Goal: Transaction & Acquisition: Purchase product/service

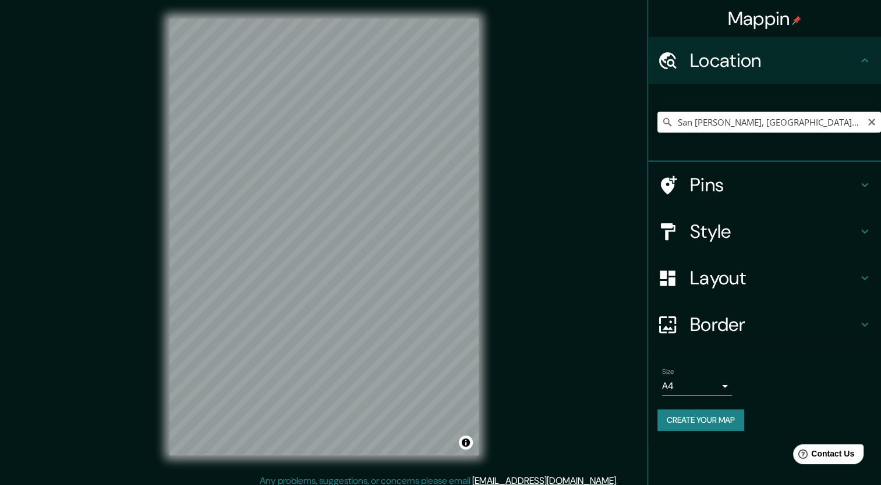
click at [853, 132] on input "San [PERSON_NAME], [GEOGRAPHIC_DATA], [GEOGRAPHIC_DATA]" at bounding box center [769, 122] width 224 height 21
drag, startPoint x: 681, startPoint y: 121, endPoint x: 891, endPoint y: 141, distance: 211.1
click at [880, 141] on html "Mappin Location San Vicente De Cañete, Departamento de Lima, Perú Pins Style La…" at bounding box center [440, 242] width 881 height 485
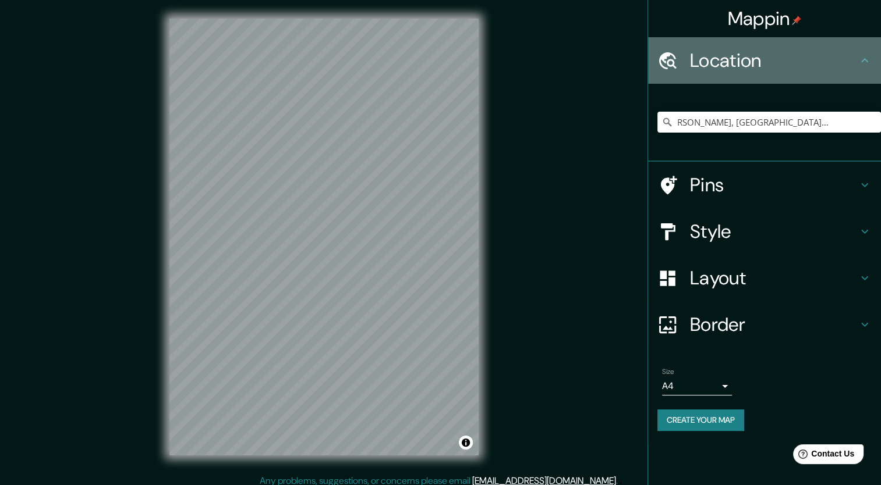
scroll to position [0, 0]
click at [697, 46] on div "Location" at bounding box center [764, 60] width 233 height 47
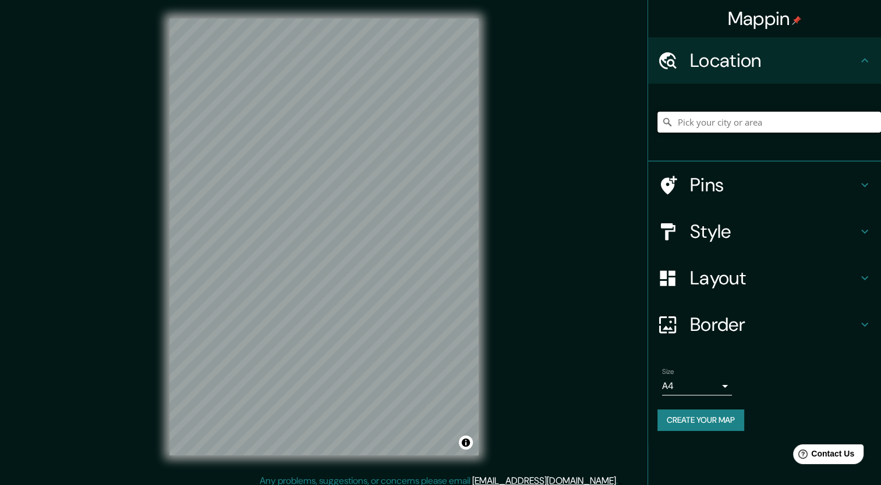
click at [692, 130] on input "Pick your city or area" at bounding box center [769, 122] width 224 height 21
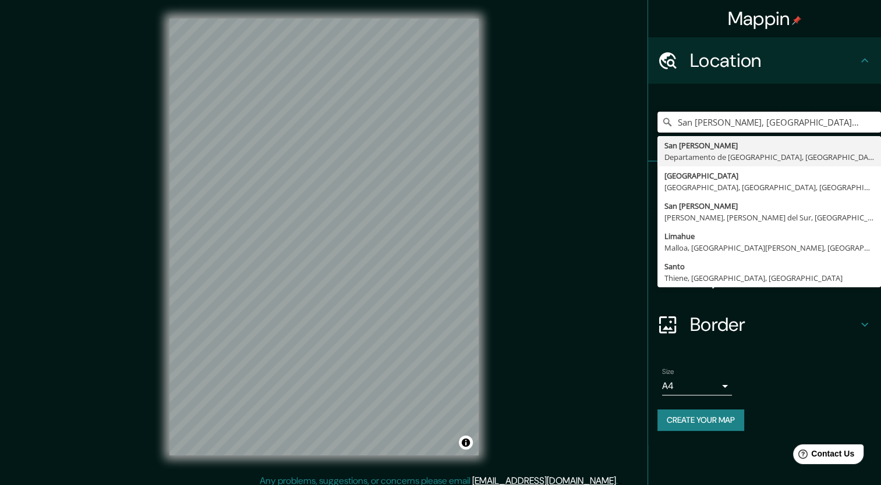
type input "San [PERSON_NAME], [GEOGRAPHIC_DATA], [GEOGRAPHIC_DATA]"
click at [842, 112] on input "San [PERSON_NAME], [GEOGRAPHIC_DATA], [GEOGRAPHIC_DATA]" at bounding box center [769, 122] width 224 height 21
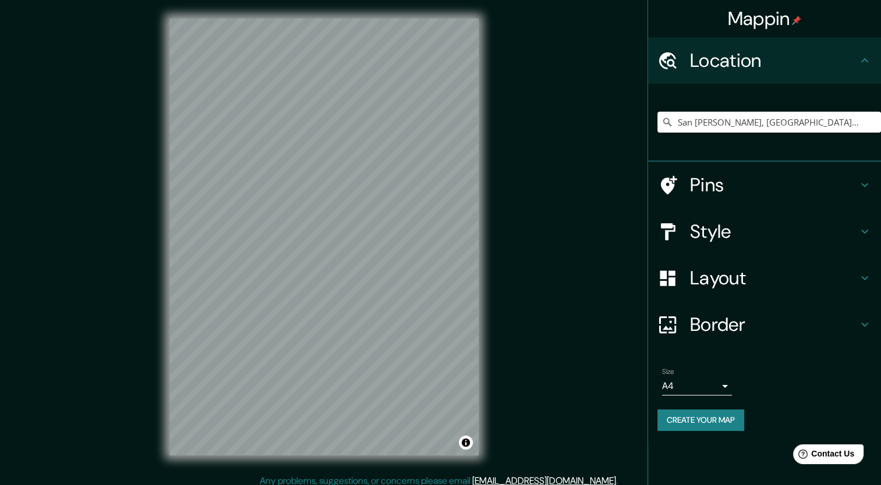
click at [720, 276] on h4 "Layout" at bounding box center [774, 278] width 168 height 23
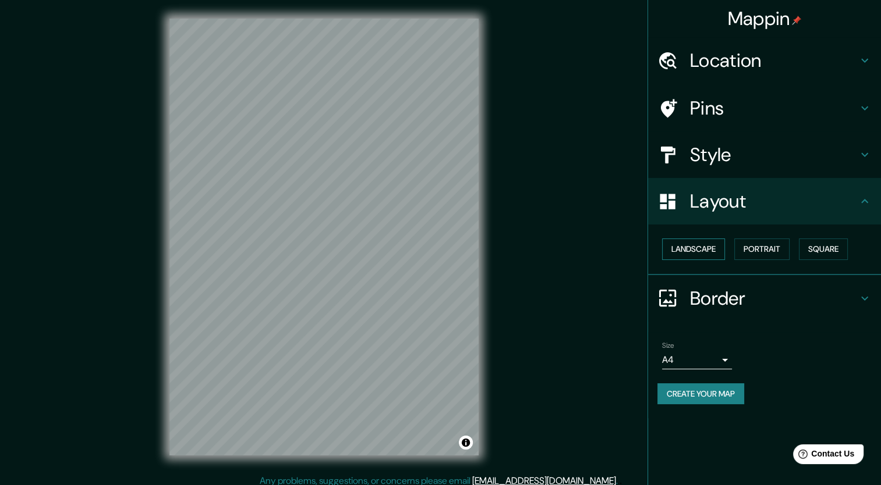
click at [721, 251] on button "Landscape" at bounding box center [693, 250] width 63 height 22
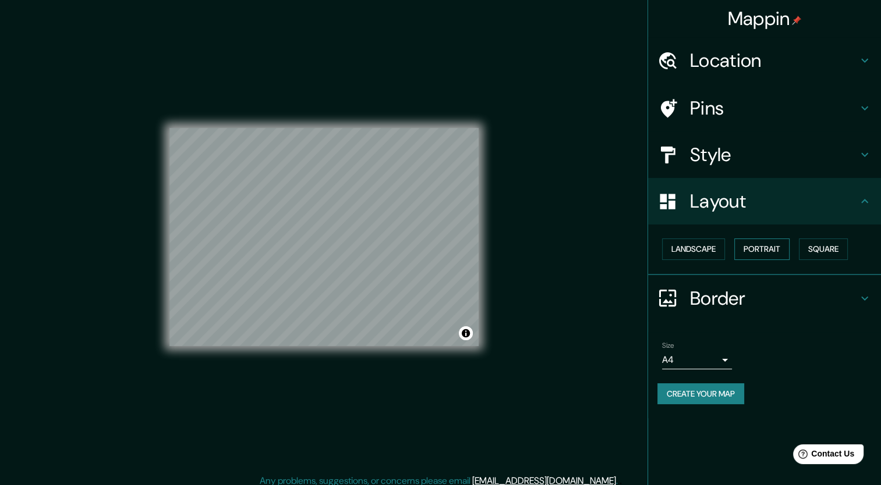
click at [759, 250] on button "Portrait" at bounding box center [761, 250] width 55 height 22
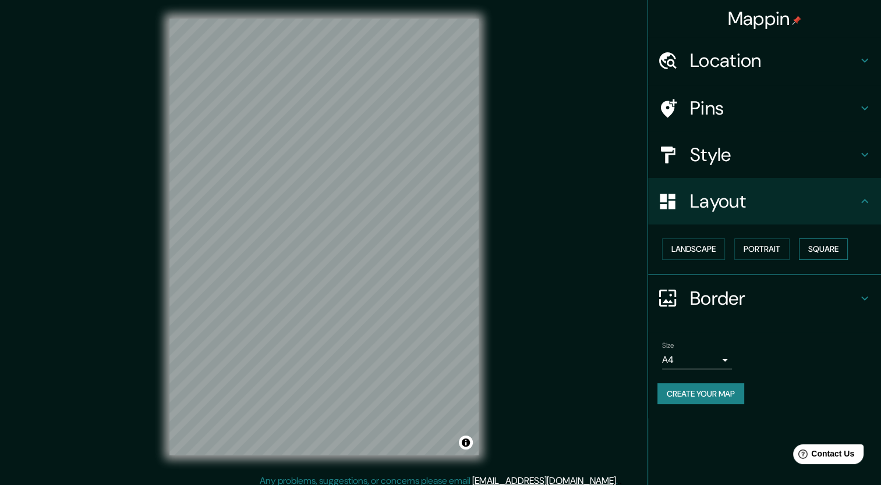
click at [808, 241] on button "Square" at bounding box center [823, 250] width 49 height 22
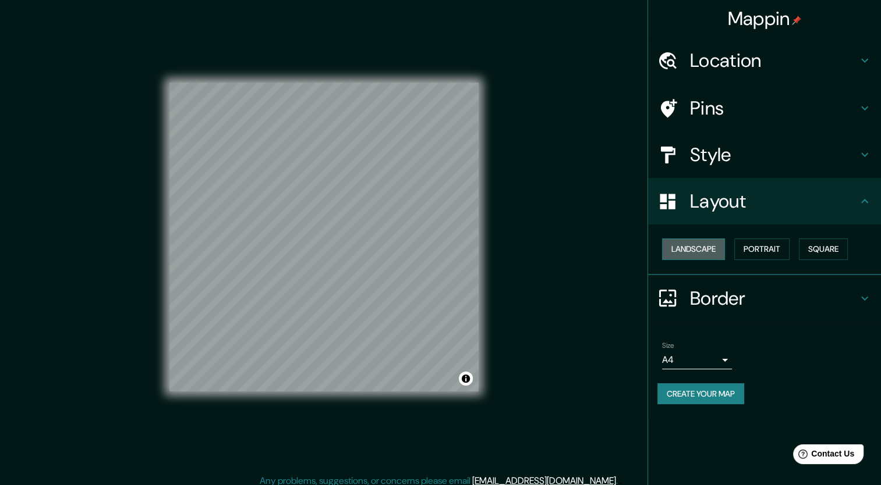
click at [712, 258] on button "Landscape" at bounding box center [693, 250] width 63 height 22
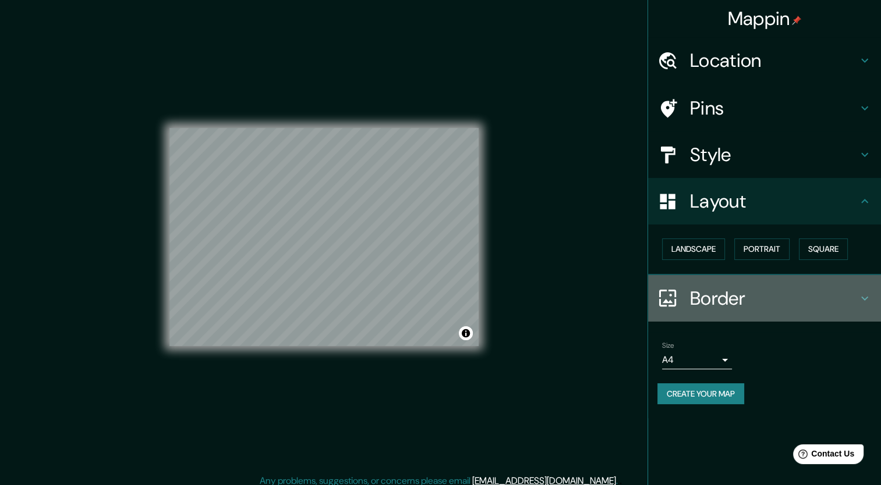
click at [726, 294] on h4 "Border" at bounding box center [774, 298] width 168 height 23
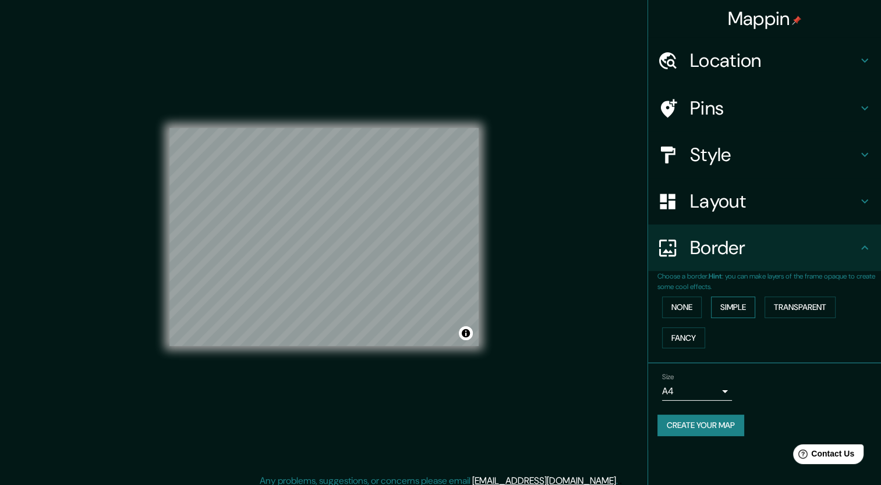
click at [746, 297] on button "Simple" at bounding box center [733, 308] width 44 height 22
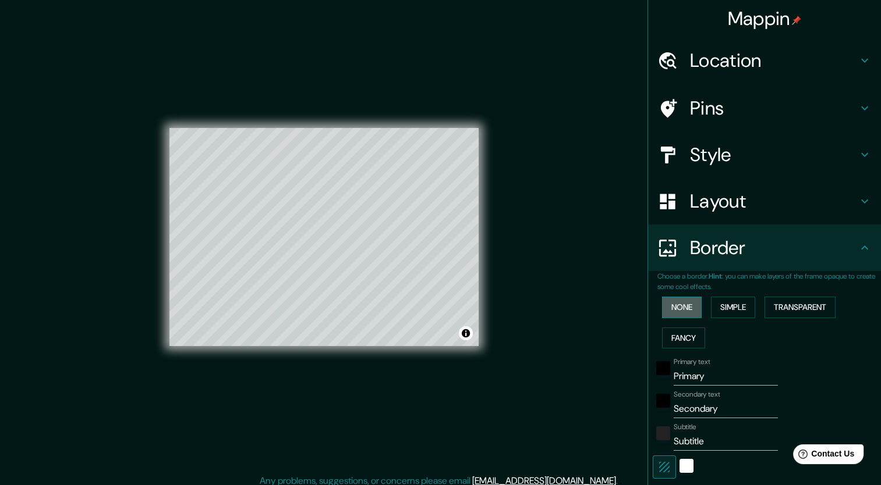
click at [683, 313] on button "None" at bounding box center [682, 308] width 40 height 22
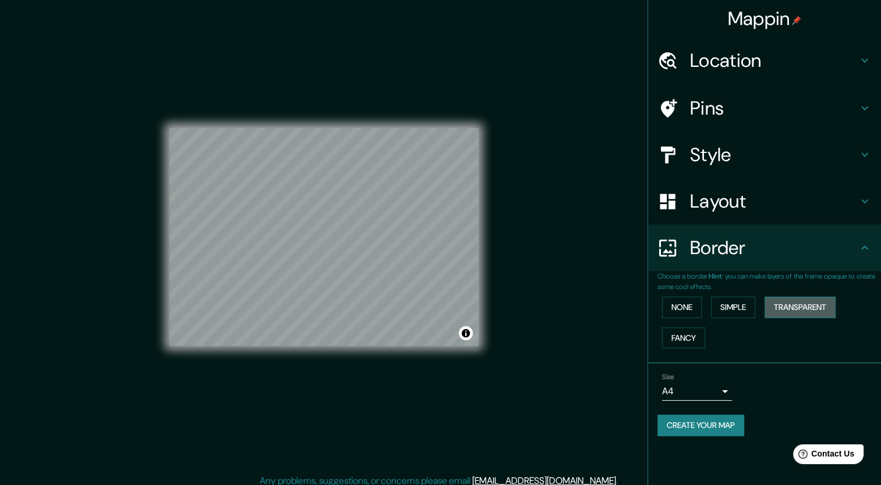
click at [807, 309] on button "Transparent" at bounding box center [799, 308] width 71 height 22
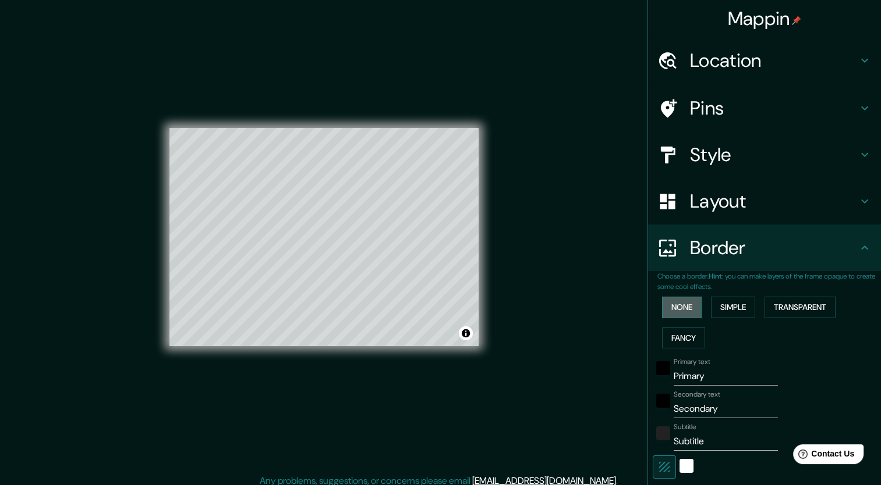
click at [680, 312] on button "None" at bounding box center [682, 308] width 40 height 22
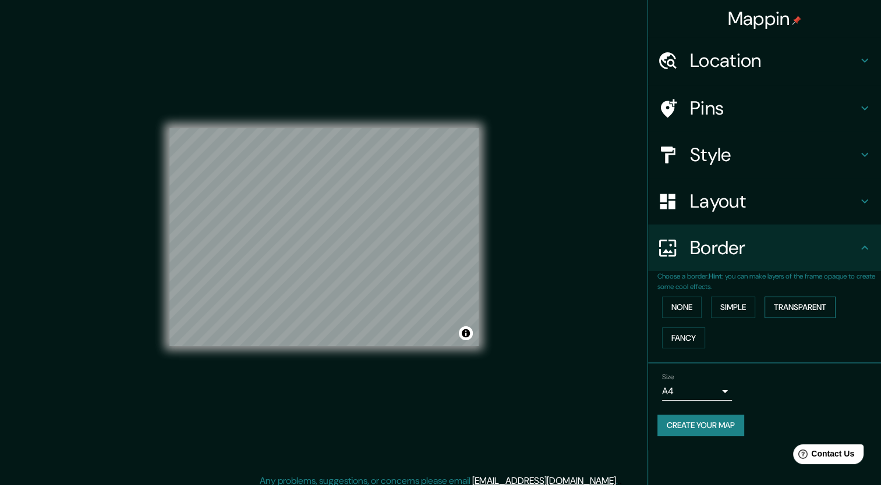
click at [791, 305] on button "Transparent" at bounding box center [799, 308] width 71 height 22
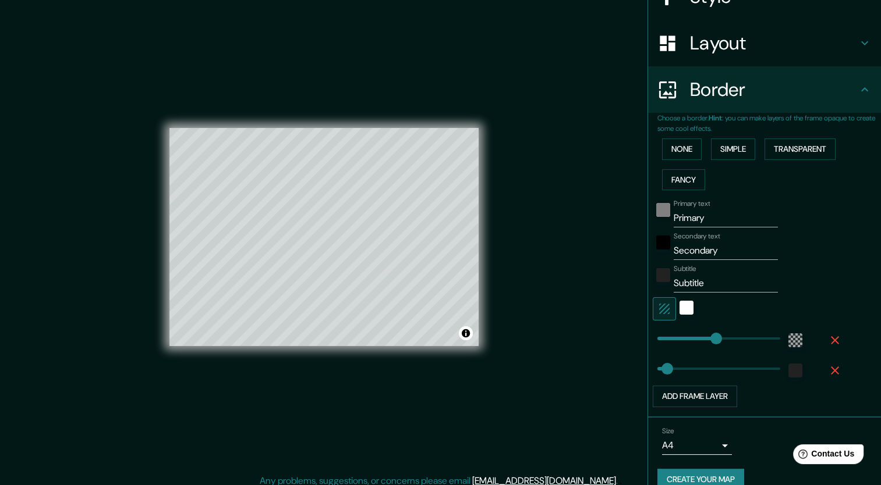
scroll to position [175, 0]
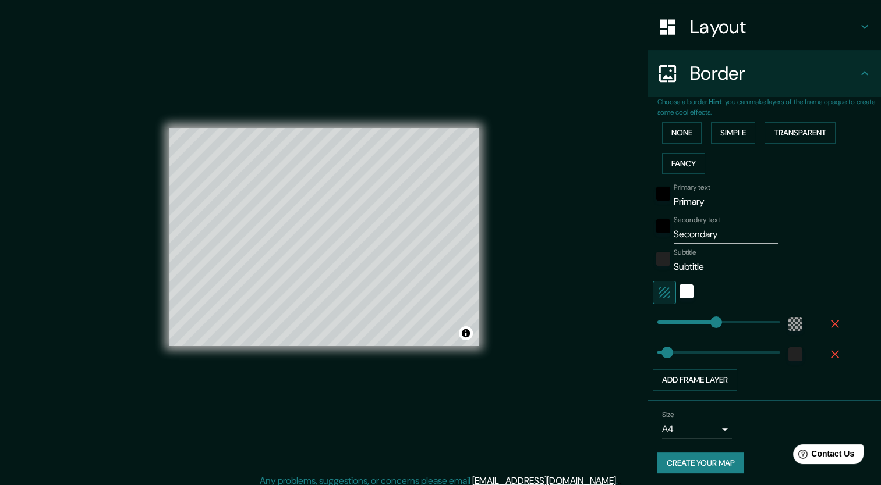
type input "255"
click at [687, 269] on input "Subtitle" at bounding box center [726, 267] width 104 height 19
drag, startPoint x: 708, startPoint y: 269, endPoint x: 532, endPoint y: 292, distance: 177.3
click at [532, 292] on div "Mappin Location [GEOGRAPHIC_DATA][PERSON_NAME], [GEOGRAPHIC_DATA], [GEOGRAPHIC_…" at bounding box center [440, 246] width 881 height 493
type input "255"
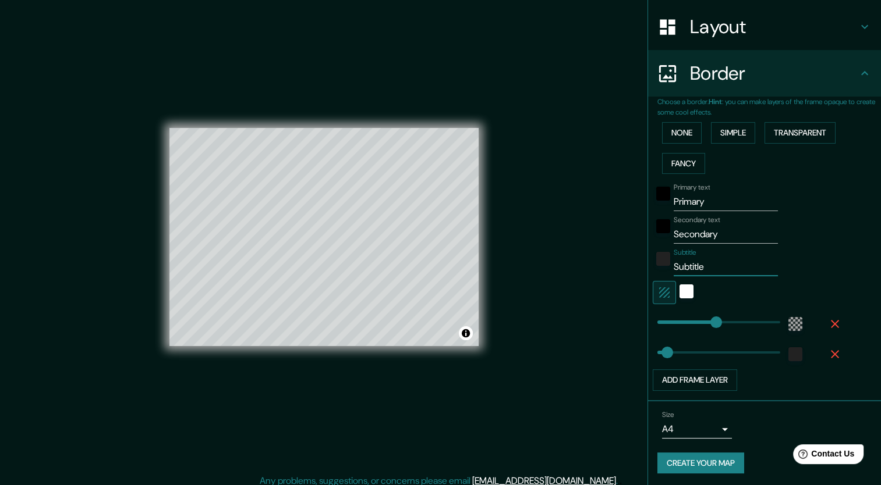
type input "42"
click at [676, 300] on div at bounding box center [686, 292] width 21 height 23
click at [680, 292] on div "white" at bounding box center [686, 292] width 14 height 14
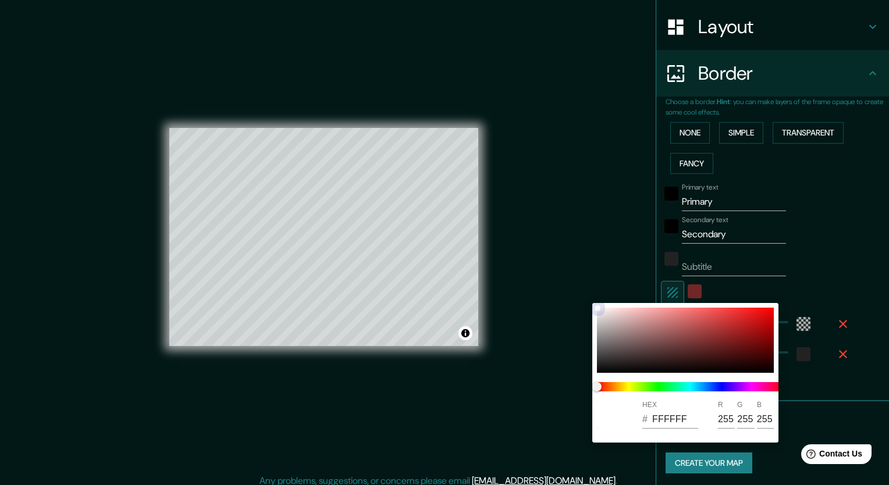
type input "255"
type input "42"
type input "712323"
type input "113"
type input "35"
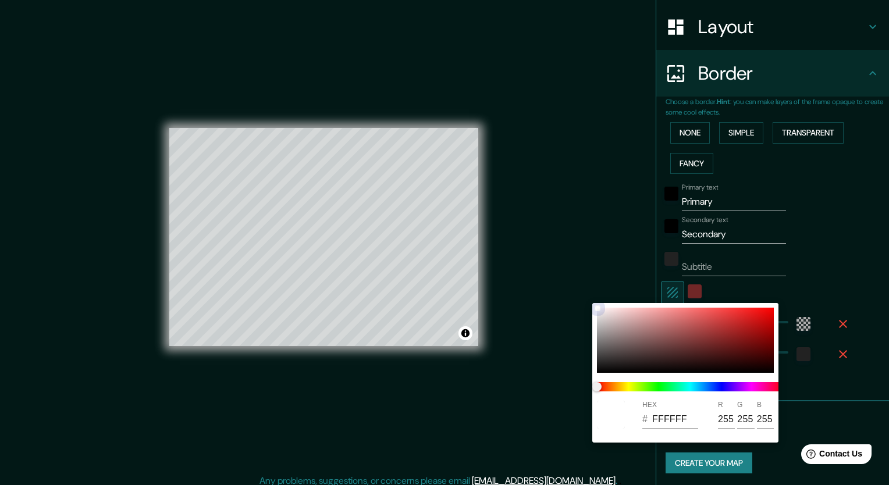
type input "35"
type input "255"
type input "42"
type input "712222"
type input "34"
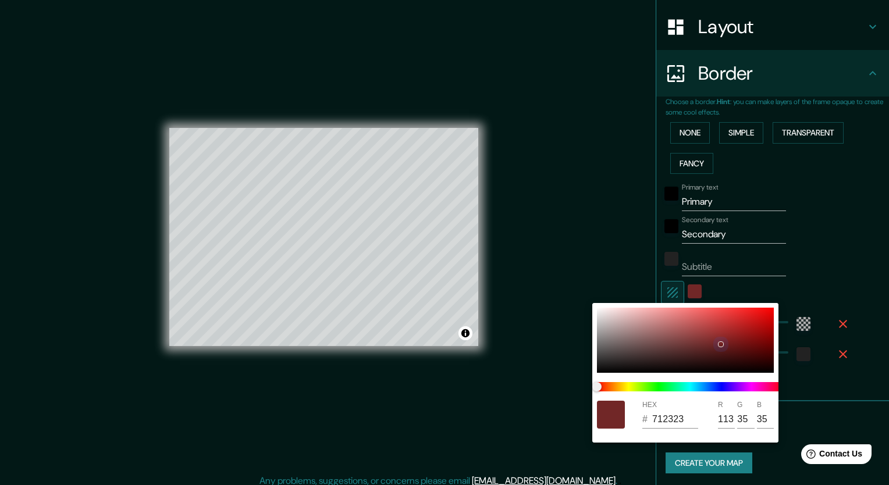
type input "34"
type input "255"
type input "42"
type input "DAB2B2"
type input "218"
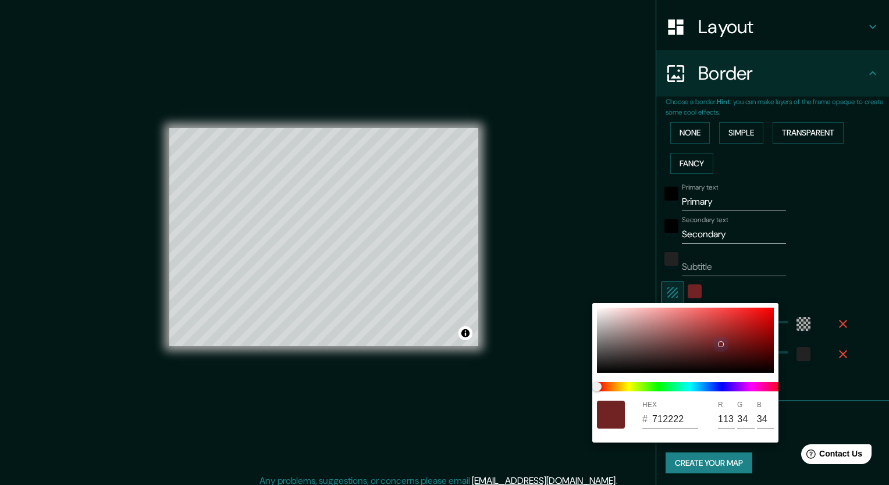
type input "178"
type input "255"
type input "42"
type input "C1B3B3"
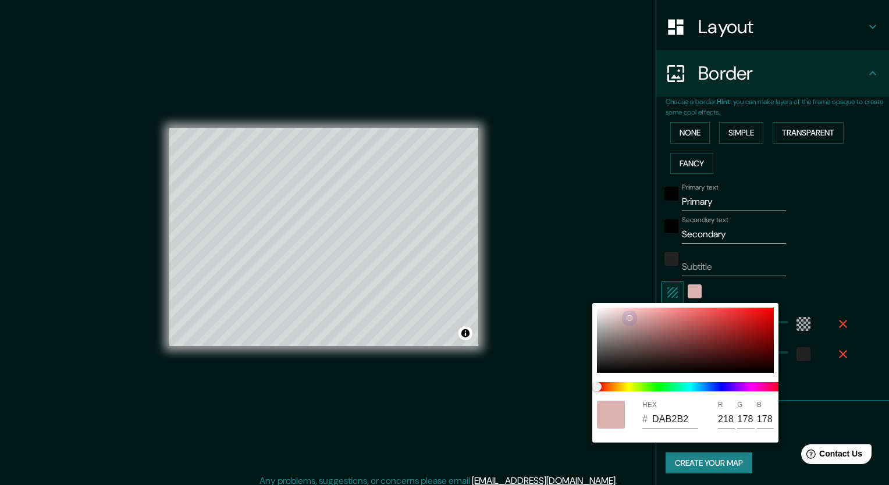
type input "193"
type input "179"
type input "255"
type input "42"
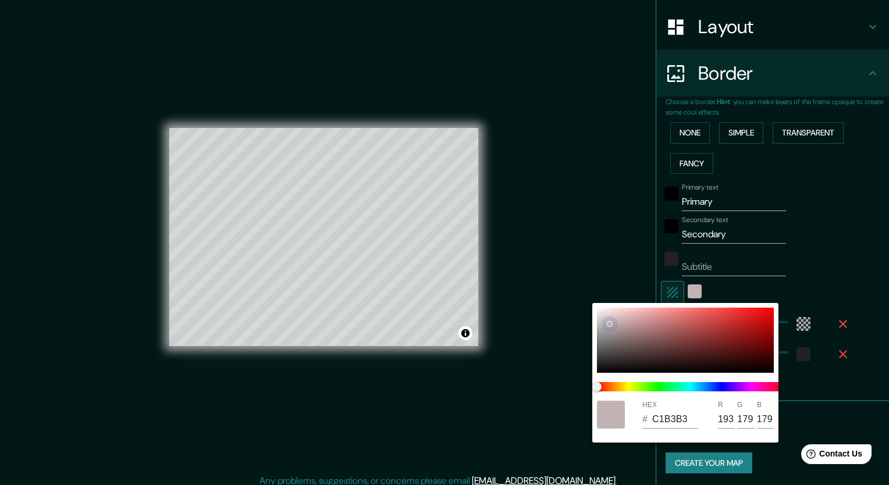
type input "EFE4E4"
type input "239"
type input "228"
type input "255"
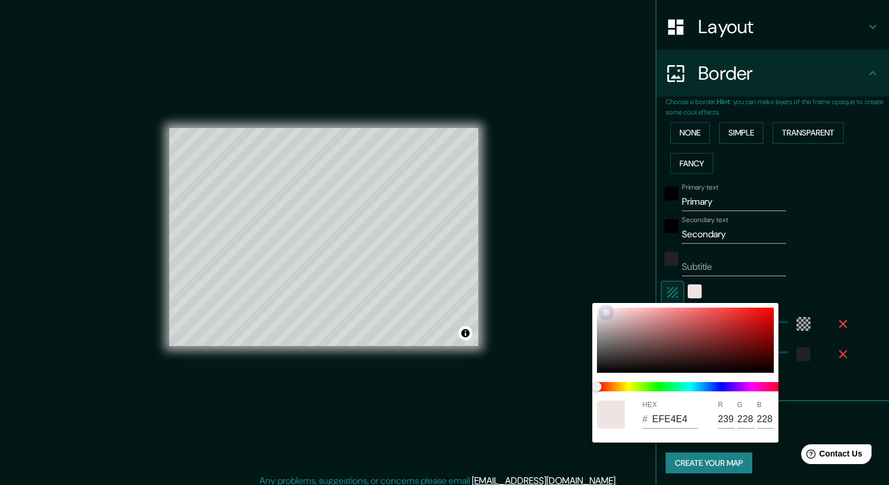
type input "42"
type input "FFFFFF"
type input "255"
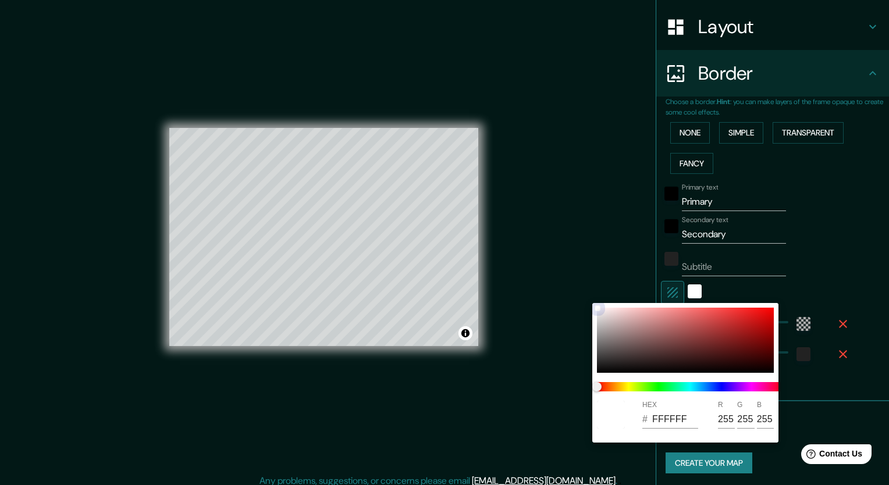
drag, startPoint x: 661, startPoint y: 328, endPoint x: 589, endPoint y: 304, distance: 75.7
click at [589, 304] on div "HEX # FFFFFF R 255 G 255 B 255" at bounding box center [444, 242] width 889 height 485
click at [777, 261] on div at bounding box center [444, 242] width 889 height 485
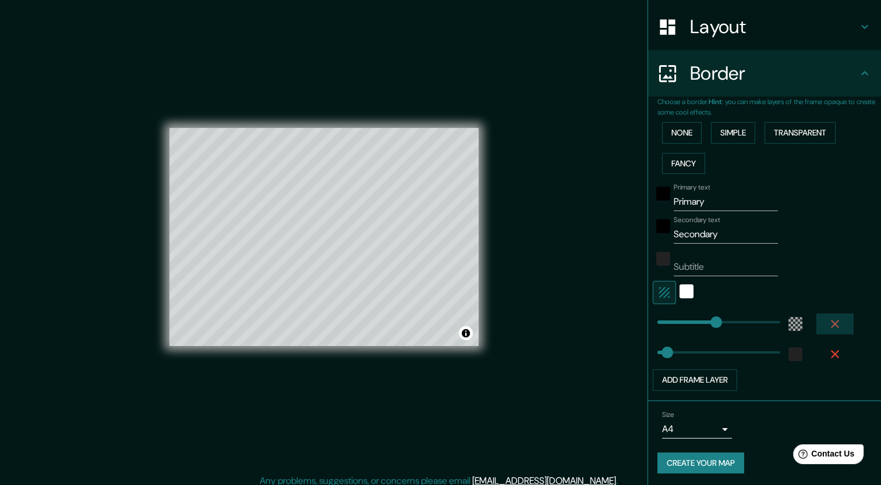
click at [828, 322] on icon "button" at bounding box center [835, 324] width 14 height 14
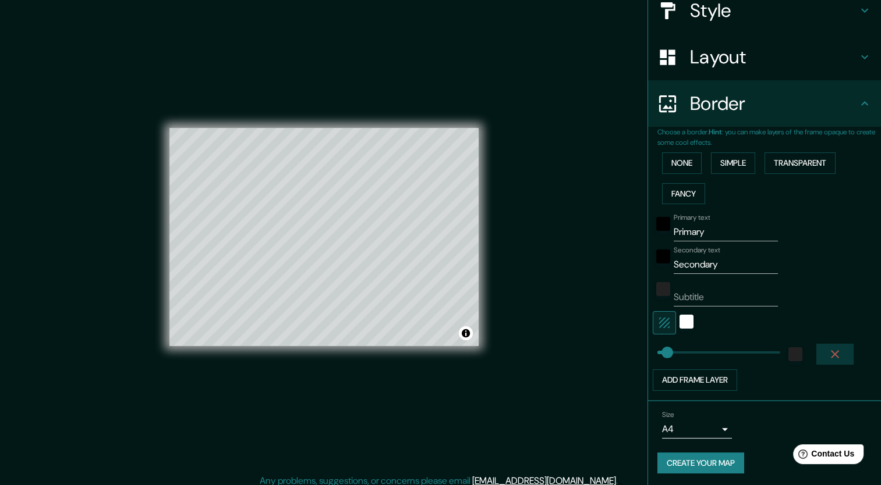
click at [820, 345] on button "button" at bounding box center [834, 354] width 37 height 21
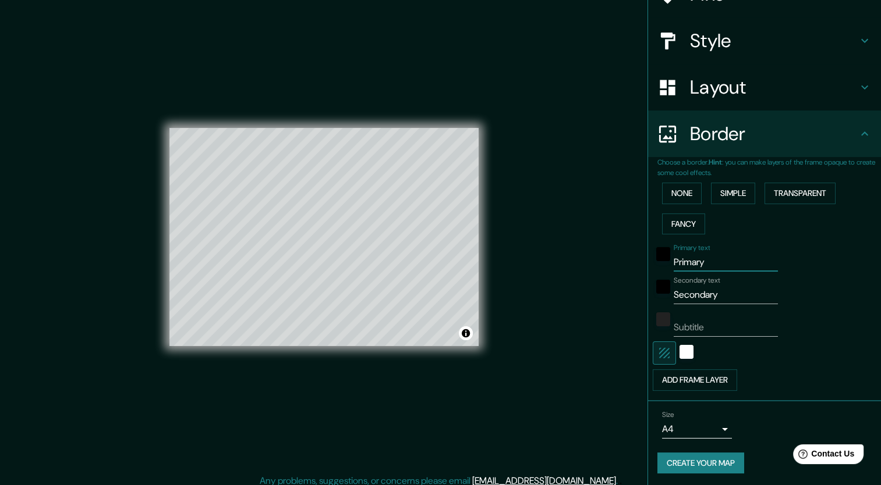
click at [678, 262] on input "Primary" at bounding box center [726, 262] width 104 height 19
click at [707, 262] on input "Primary" at bounding box center [726, 262] width 104 height 19
click at [656, 259] on div "black" at bounding box center [663, 254] width 14 height 14
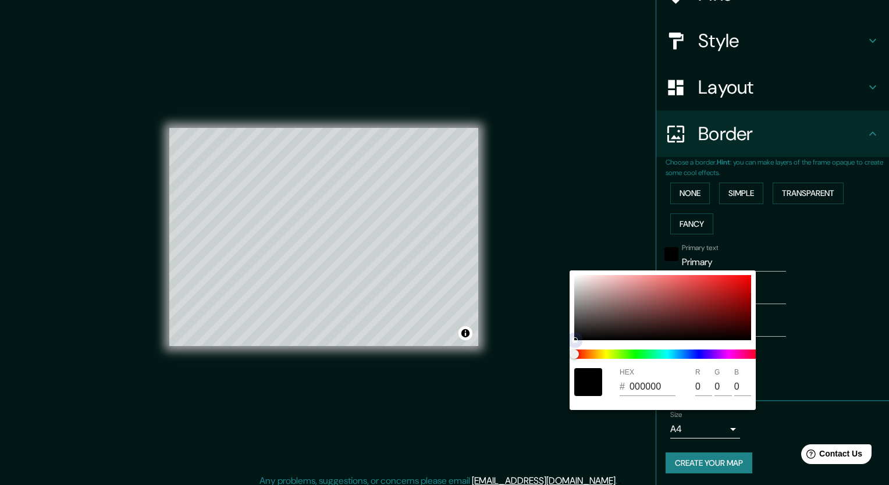
type input "6C2E2E"
type input "108"
type input "46"
type input "6C2C2C"
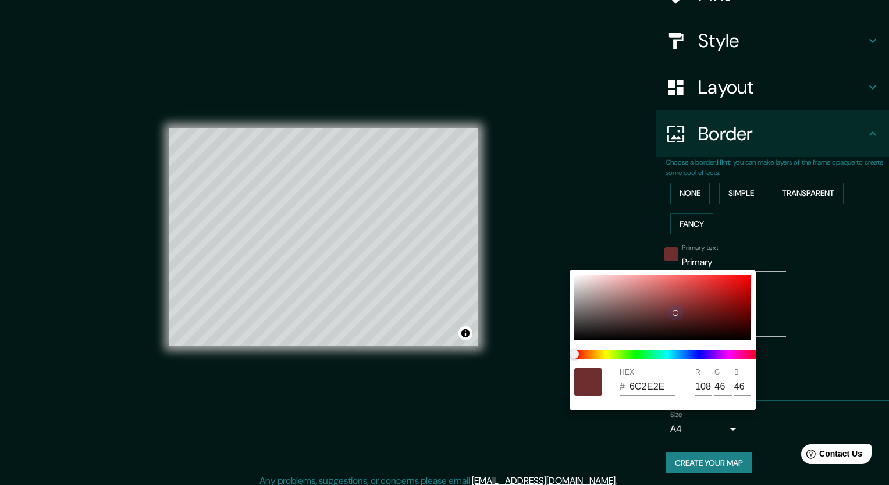
type input "44"
type input "8E1212"
type input "142"
type input "18"
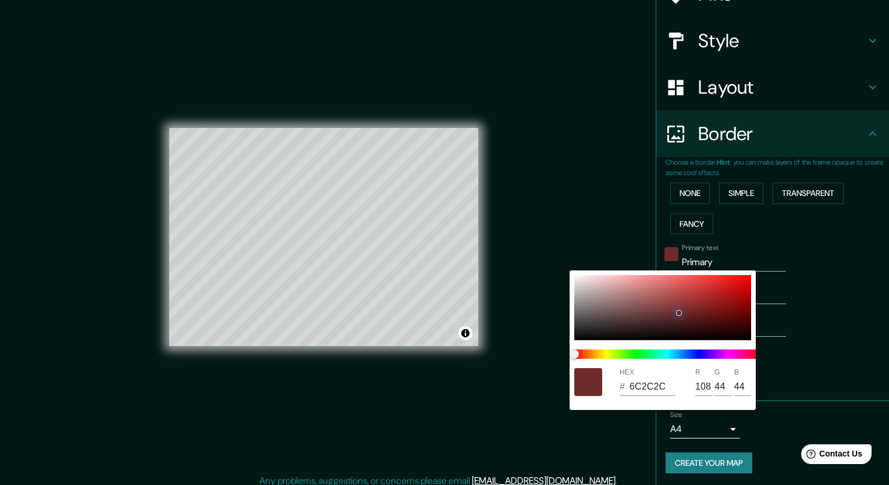
type input "18"
drag, startPoint x: 630, startPoint y: 303, endPoint x: 729, endPoint y: 304, distance: 98.4
click at [729, 304] on div at bounding box center [663, 307] width 177 height 65
click at [720, 263] on div at bounding box center [444, 242] width 889 height 485
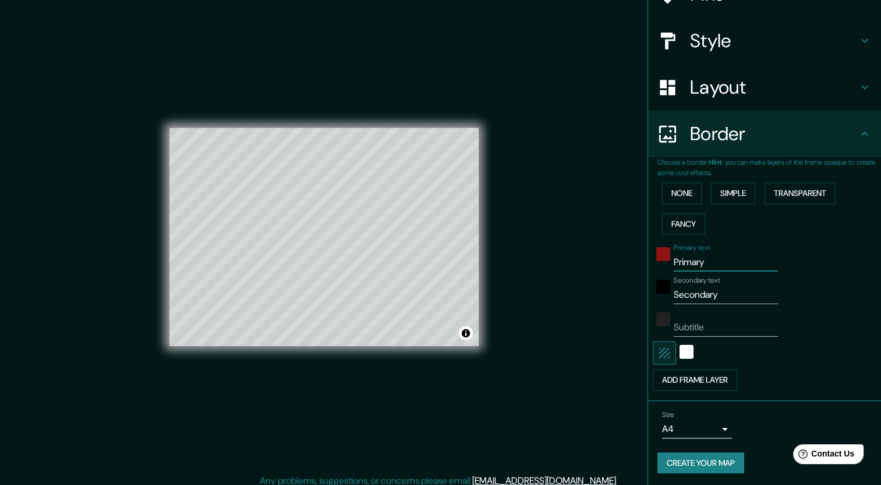
click at [720, 263] on input "Primary" at bounding box center [726, 262] width 104 height 19
drag, startPoint x: 722, startPoint y: 299, endPoint x: 579, endPoint y: 306, distance: 143.4
click at [579, 306] on div "Mappin Location [GEOGRAPHIC_DATA][PERSON_NAME], [GEOGRAPHIC_DATA], [GEOGRAPHIC_…" at bounding box center [440, 246] width 881 height 493
click at [679, 192] on button "None" at bounding box center [682, 194] width 40 height 22
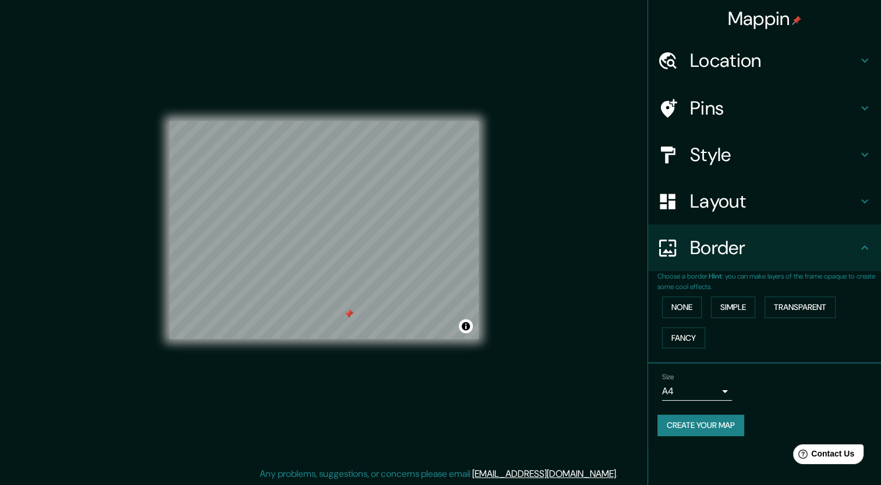
scroll to position [7, 0]
click at [701, 417] on button "Create your map" at bounding box center [700, 426] width 87 height 22
click at [775, 370] on div "Size A4 single" at bounding box center [764, 386] width 214 height 37
click at [722, 425] on div "Create your map" at bounding box center [764, 426] width 214 height 22
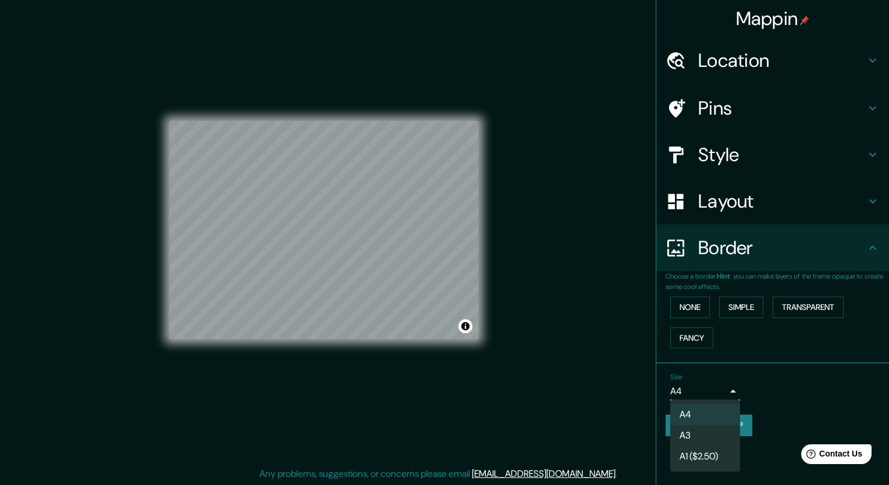
click at [714, 397] on body "Mappin Location [GEOGRAPHIC_DATA][PERSON_NAME], [GEOGRAPHIC_DATA], [GEOGRAPHIC_…" at bounding box center [444, 235] width 889 height 485
click at [708, 453] on li "A1 ($2.50)" at bounding box center [706, 456] width 70 height 21
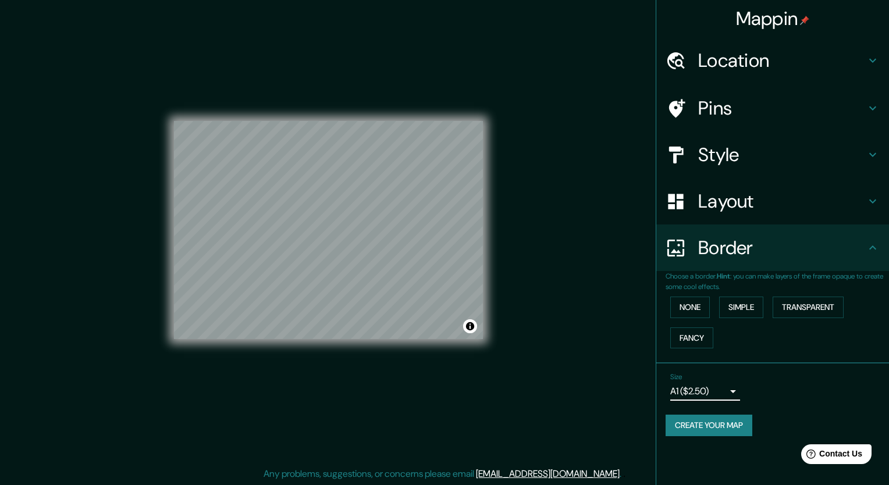
click at [728, 388] on body "Mappin Location [GEOGRAPHIC_DATA][PERSON_NAME], [GEOGRAPHIC_DATA], [GEOGRAPHIC_…" at bounding box center [444, 235] width 889 height 485
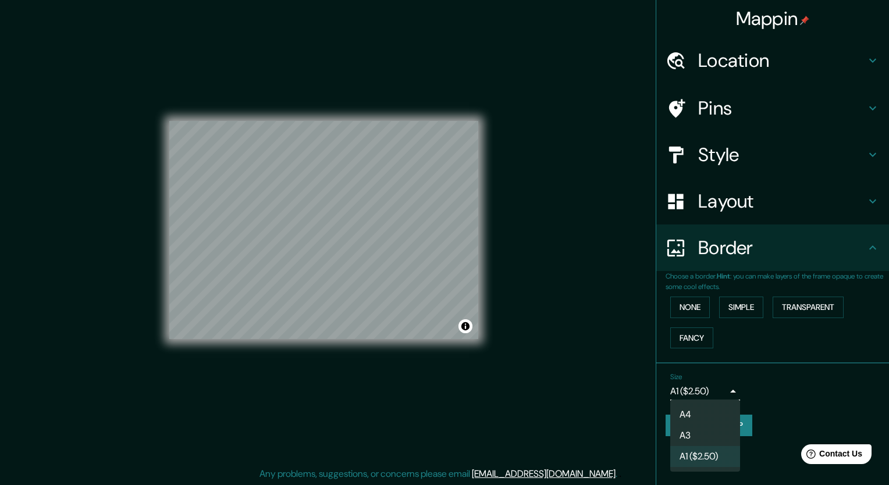
click at [704, 442] on li "A3" at bounding box center [706, 436] width 70 height 21
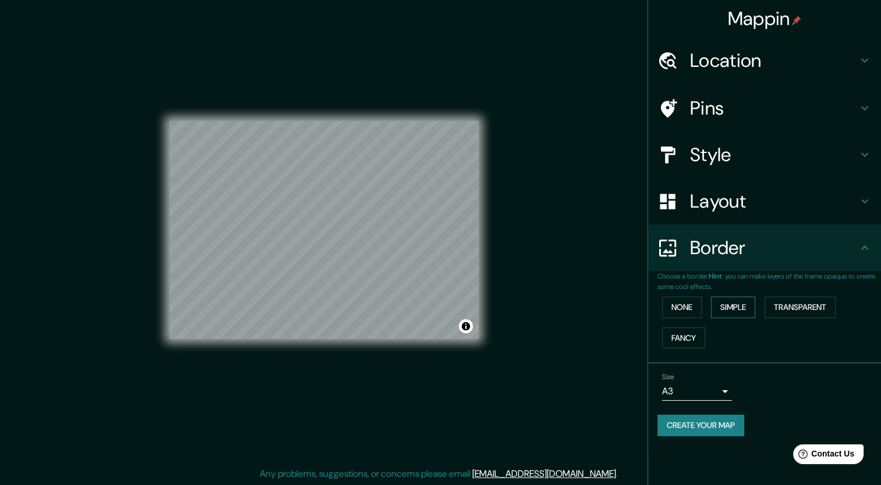
click at [729, 308] on button "Simple" at bounding box center [733, 308] width 44 height 22
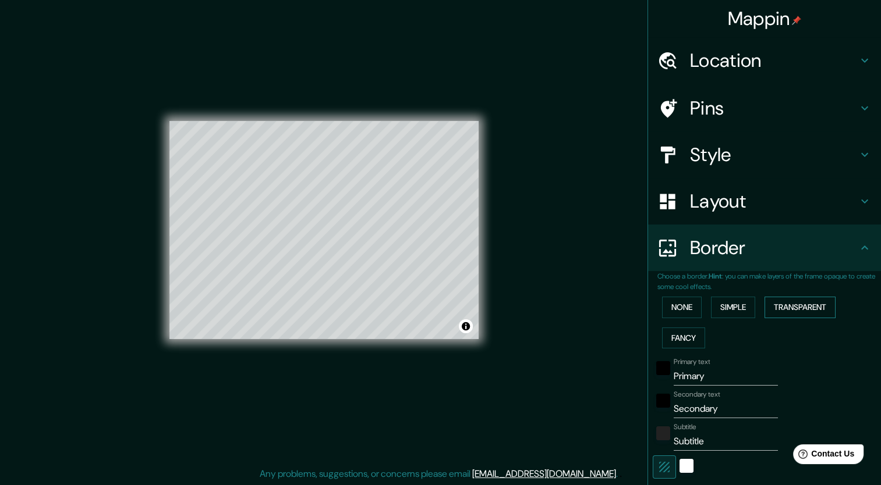
click at [784, 309] on button "Transparent" at bounding box center [799, 308] width 71 height 22
click at [675, 345] on button "Fancy" at bounding box center [683, 339] width 43 height 22
click at [726, 311] on button "Simple" at bounding box center [733, 308] width 44 height 22
click at [803, 307] on button "Transparent" at bounding box center [799, 308] width 71 height 22
click at [664, 306] on button "None" at bounding box center [682, 308] width 40 height 22
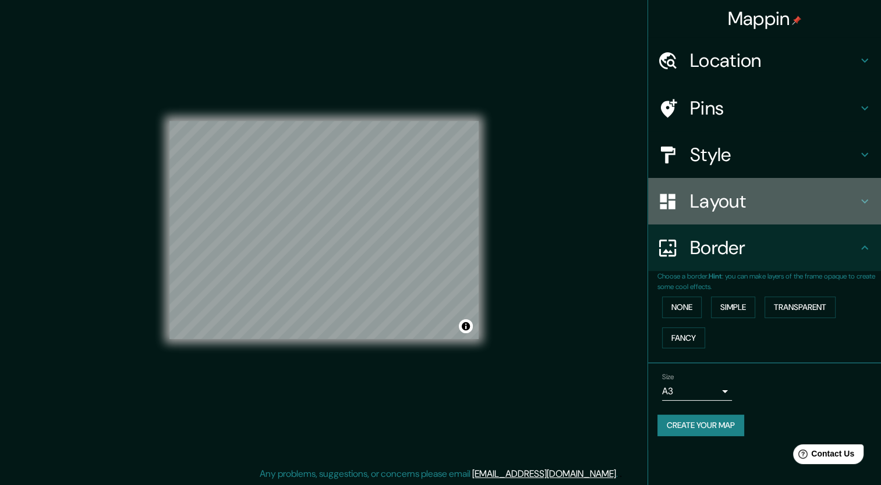
click at [732, 206] on h4 "Layout" at bounding box center [774, 201] width 168 height 23
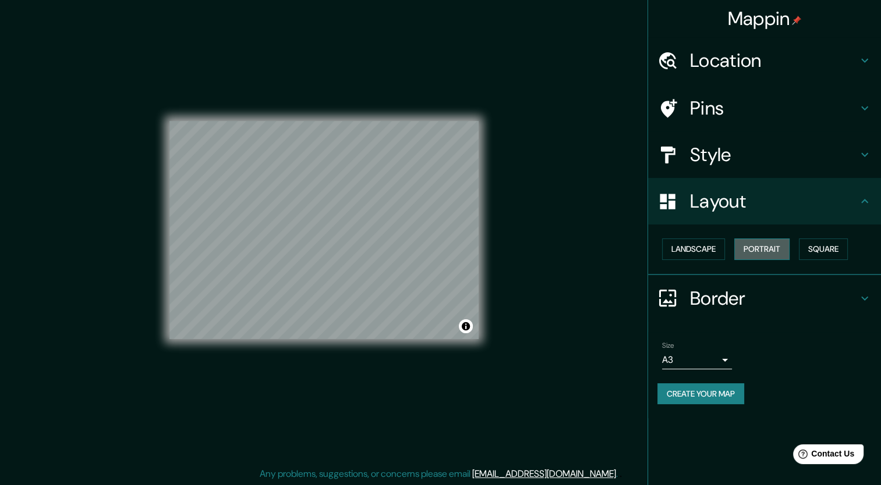
click at [761, 243] on button "Portrait" at bounding box center [761, 250] width 55 height 22
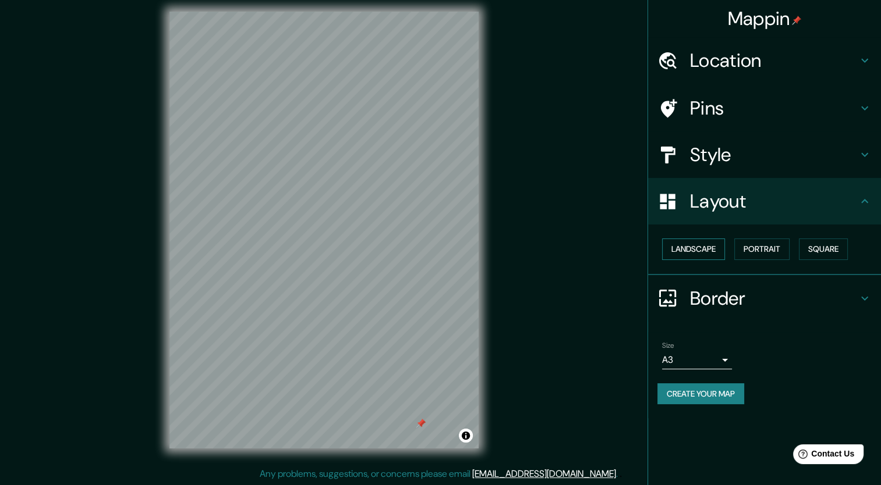
click at [706, 247] on button "Landscape" at bounding box center [693, 250] width 63 height 22
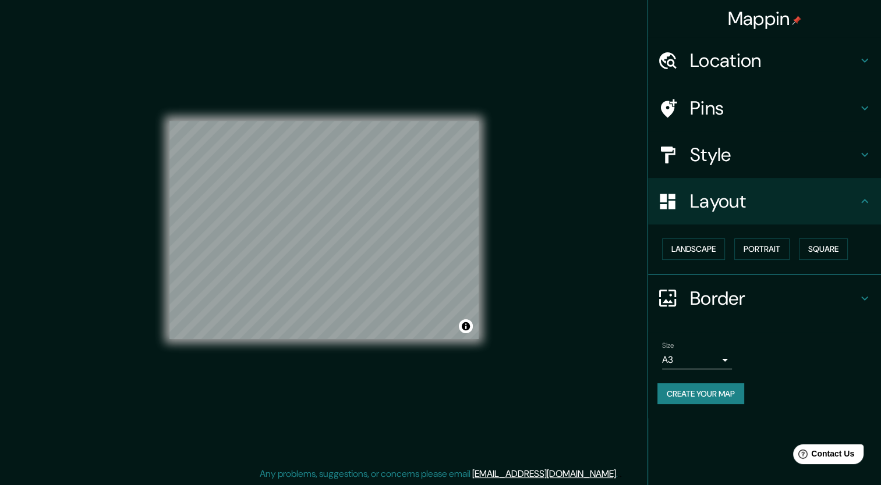
click at [755, 155] on h4 "Style" at bounding box center [774, 154] width 168 height 23
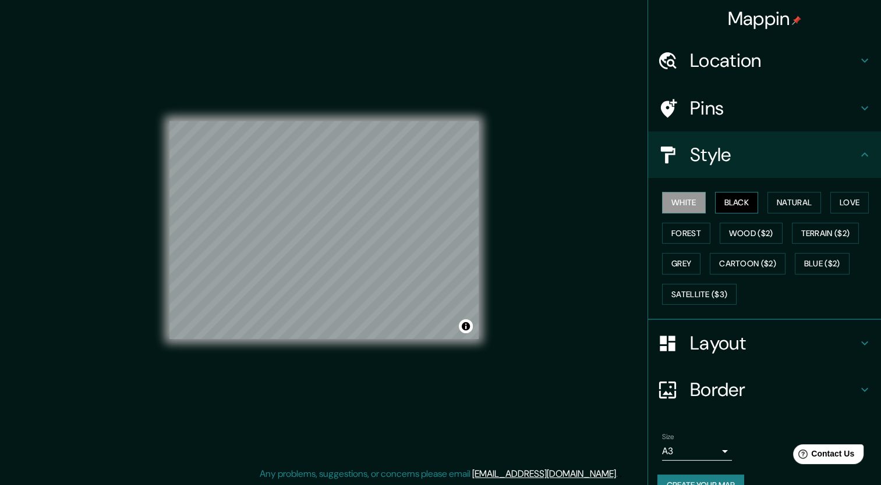
click at [728, 199] on button "Black" at bounding box center [737, 203] width 44 height 22
click at [768, 350] on h4 "Layout" at bounding box center [774, 343] width 168 height 23
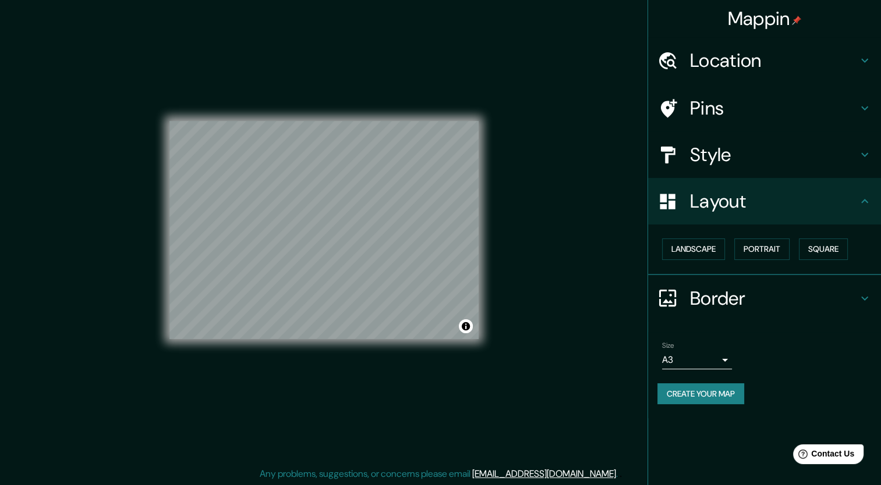
click at [729, 404] on div "Size A3 single Create your map" at bounding box center [764, 375] width 214 height 77
click at [715, 395] on button "Create your map" at bounding box center [700, 395] width 87 height 22
click at [728, 406] on div "Size A3 single Create your map" at bounding box center [764, 375] width 214 height 77
click at [714, 389] on button "Create your map" at bounding box center [700, 395] width 87 height 22
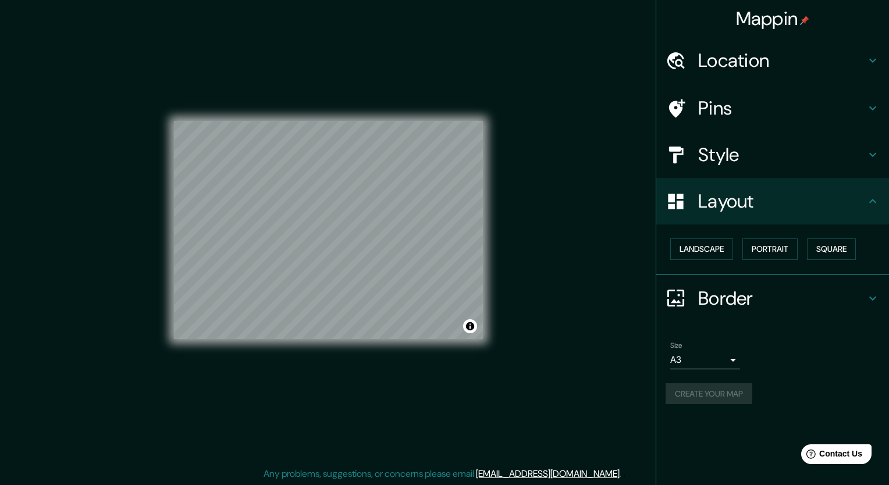
click at [722, 355] on body "Mappin Location [GEOGRAPHIC_DATA][PERSON_NAME], [GEOGRAPHIC_DATA], [GEOGRAPHIC_…" at bounding box center [444, 235] width 889 height 485
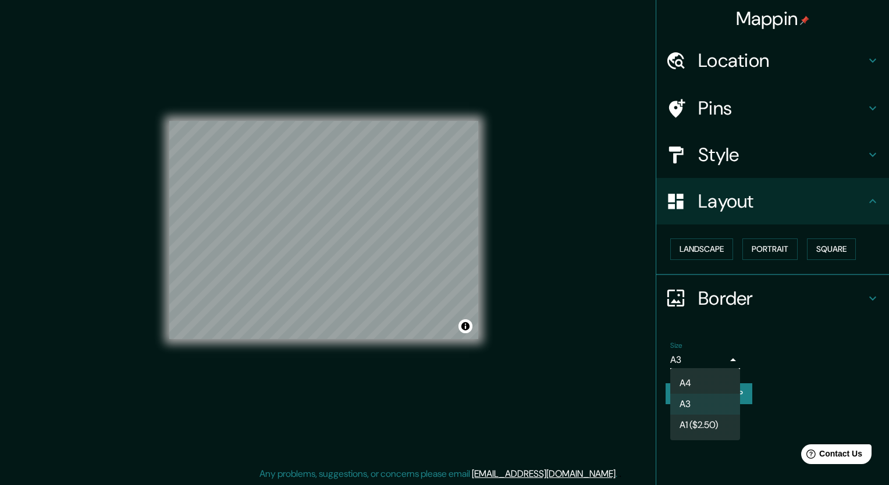
click at [797, 337] on div at bounding box center [444, 242] width 889 height 485
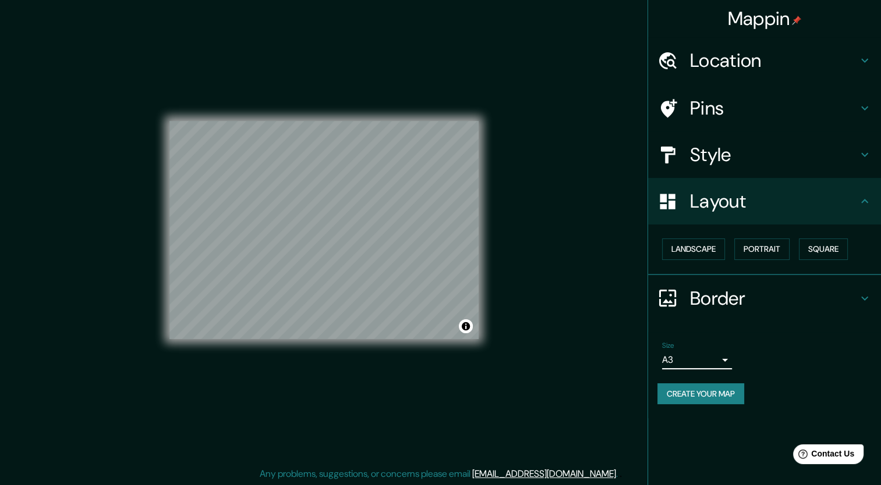
click at [841, 299] on h4 "Border" at bounding box center [774, 298] width 168 height 23
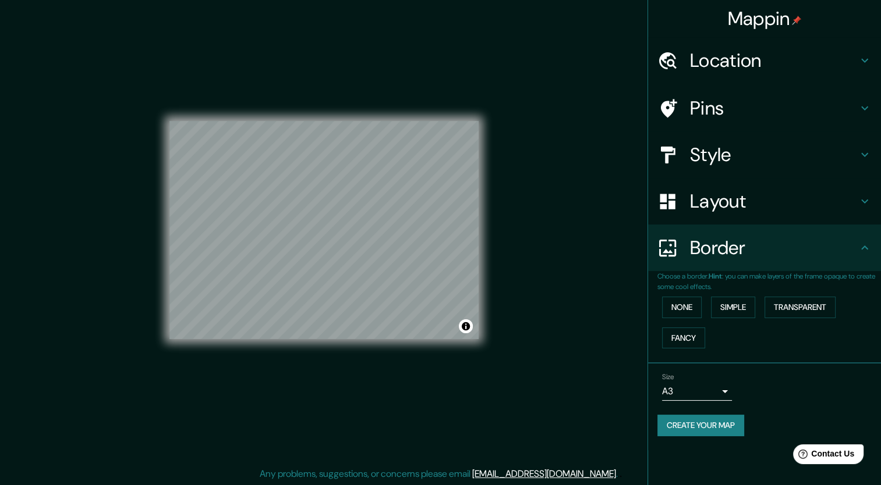
click at [816, 394] on div "Size A3 single" at bounding box center [764, 386] width 214 height 37
click at [744, 416] on button "Create your map" at bounding box center [700, 426] width 87 height 22
